Goal: Information Seeking & Learning: Learn about a topic

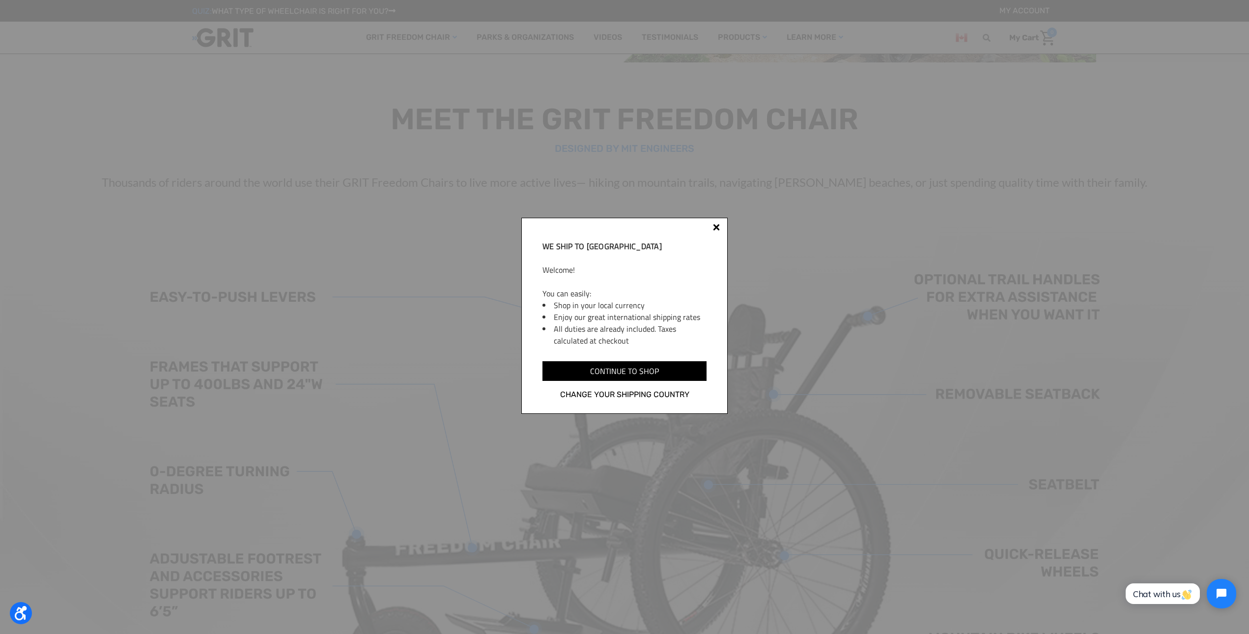
click at [715, 228] on div at bounding box center [716, 227] width 7 height 7
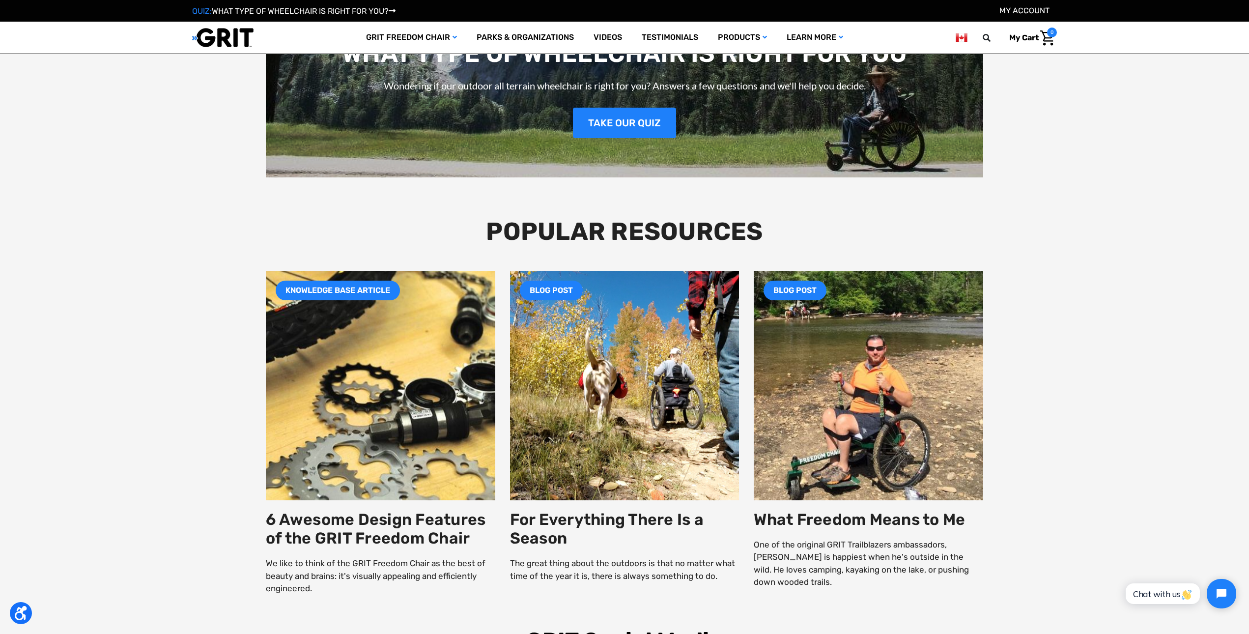
scroll to position [1716, 0]
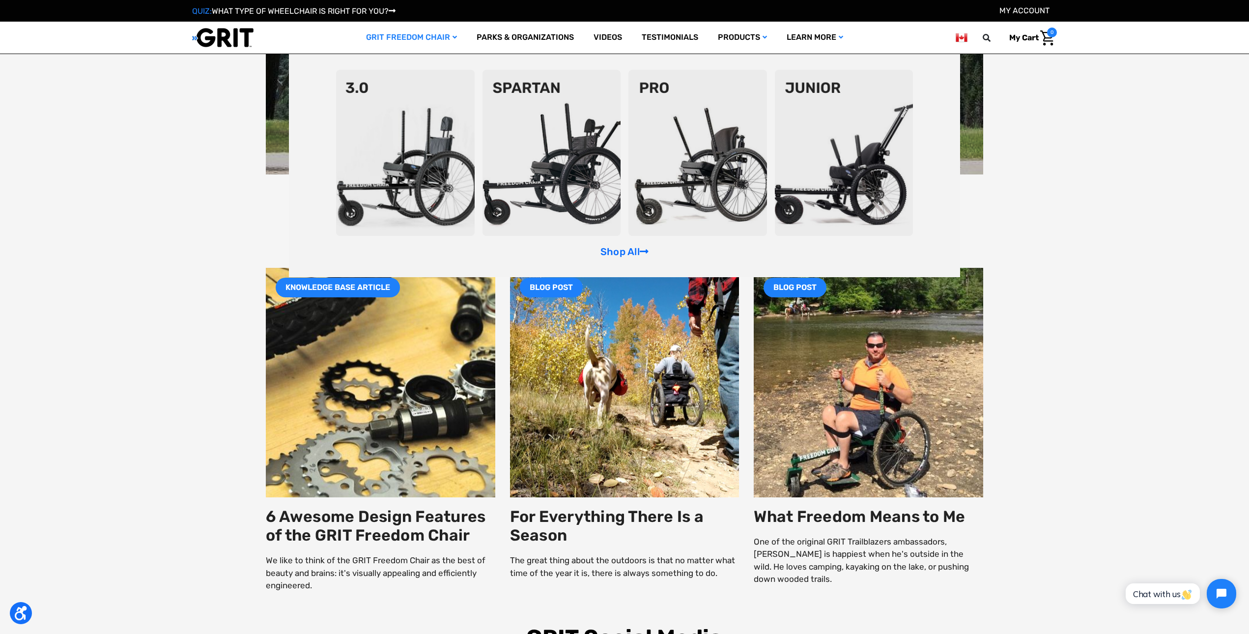
click at [845, 183] on img at bounding box center [844, 153] width 139 height 166
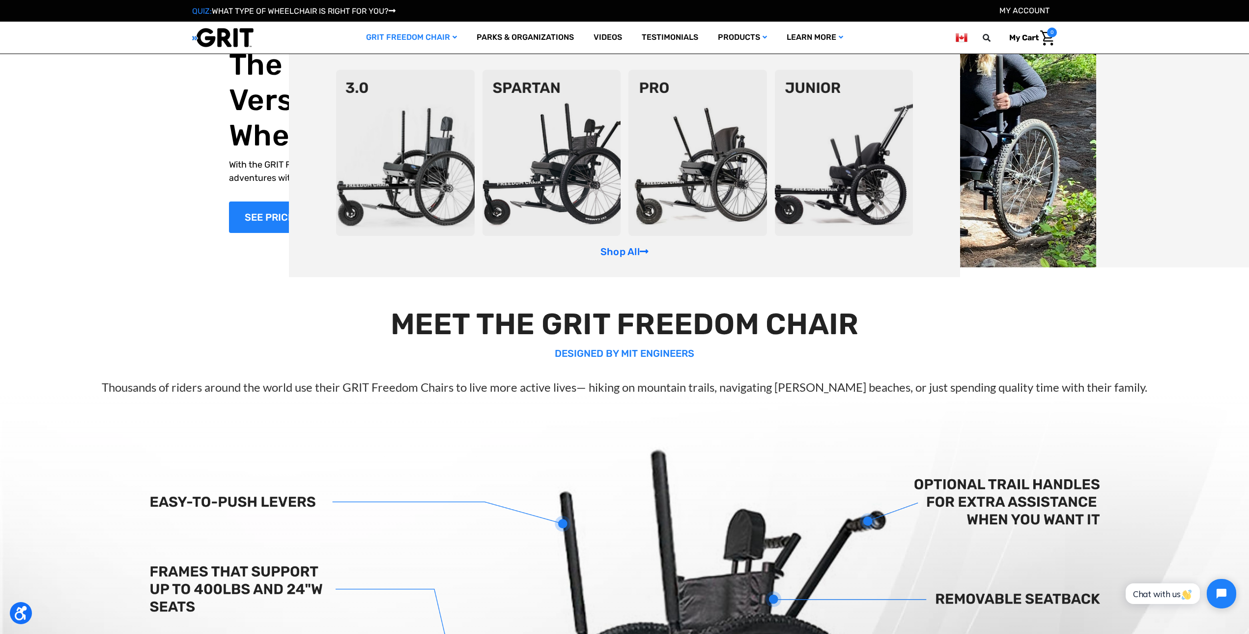
click at [410, 177] on img at bounding box center [405, 153] width 139 height 166
